Goal: Transaction & Acquisition: Obtain resource

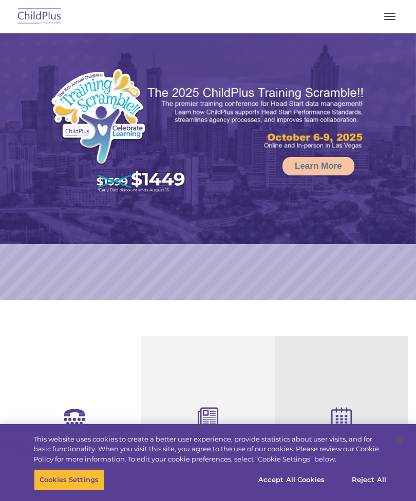
select select "MEDIUM"
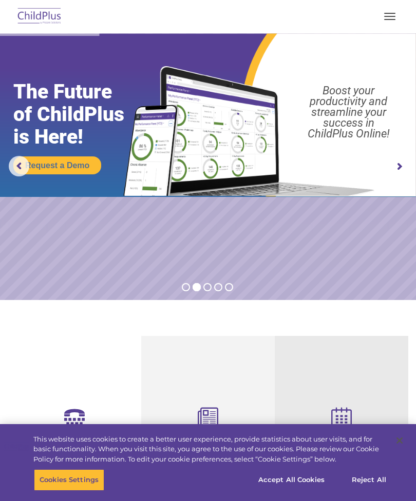
click at [396, 14] on button "button" at bounding box center [390, 16] width 22 height 16
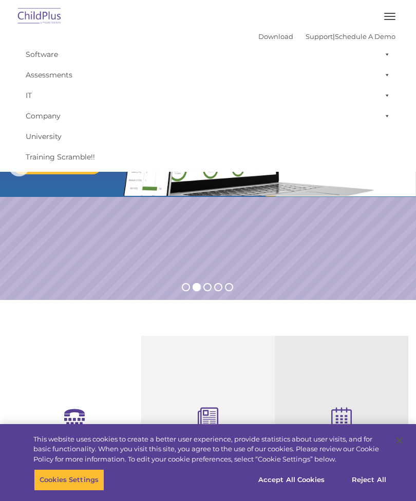
click at [379, 252] on rs-slide "Request a Demo The Future of ChildPlus is Here! Boost your productivity and str…" at bounding box center [208, 166] width 416 height 267
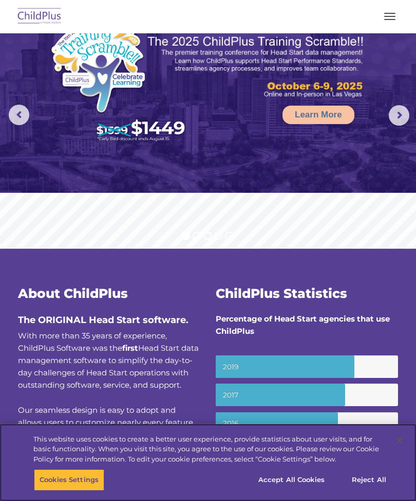
click at [371, 480] on button "Reject All" at bounding box center [369, 480] width 64 height 22
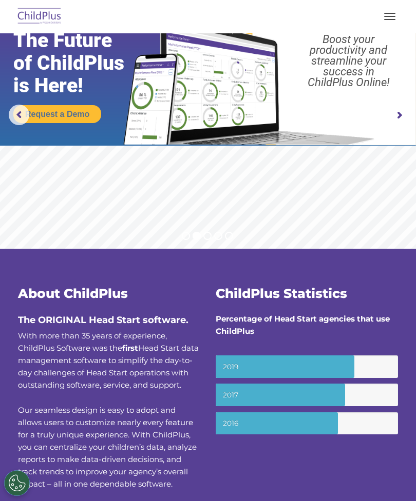
click at [390, 19] on span "button" at bounding box center [389, 19] width 11 height 1
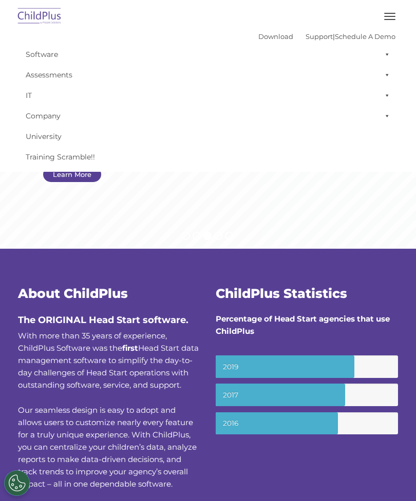
click at [258, 34] on link "Download" at bounding box center [275, 36] width 35 height 8
